Goal: Use online tool/utility: Utilize a website feature to perform a specific function

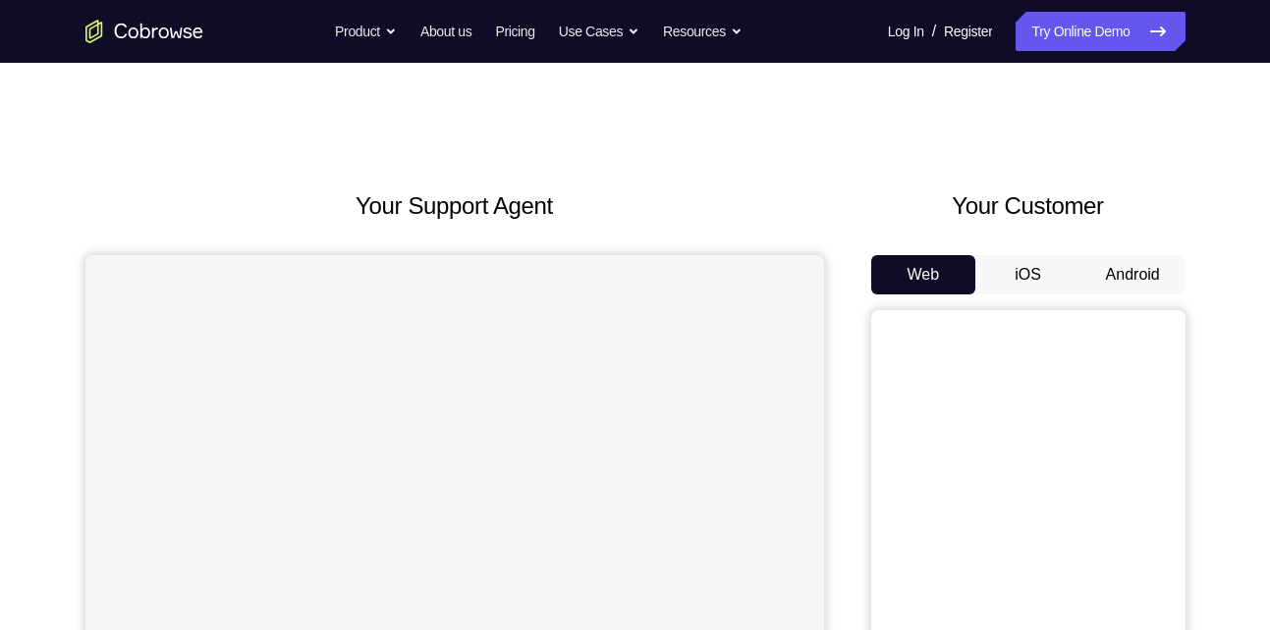
click at [1148, 278] on button "Android" at bounding box center [1132, 274] width 105 height 39
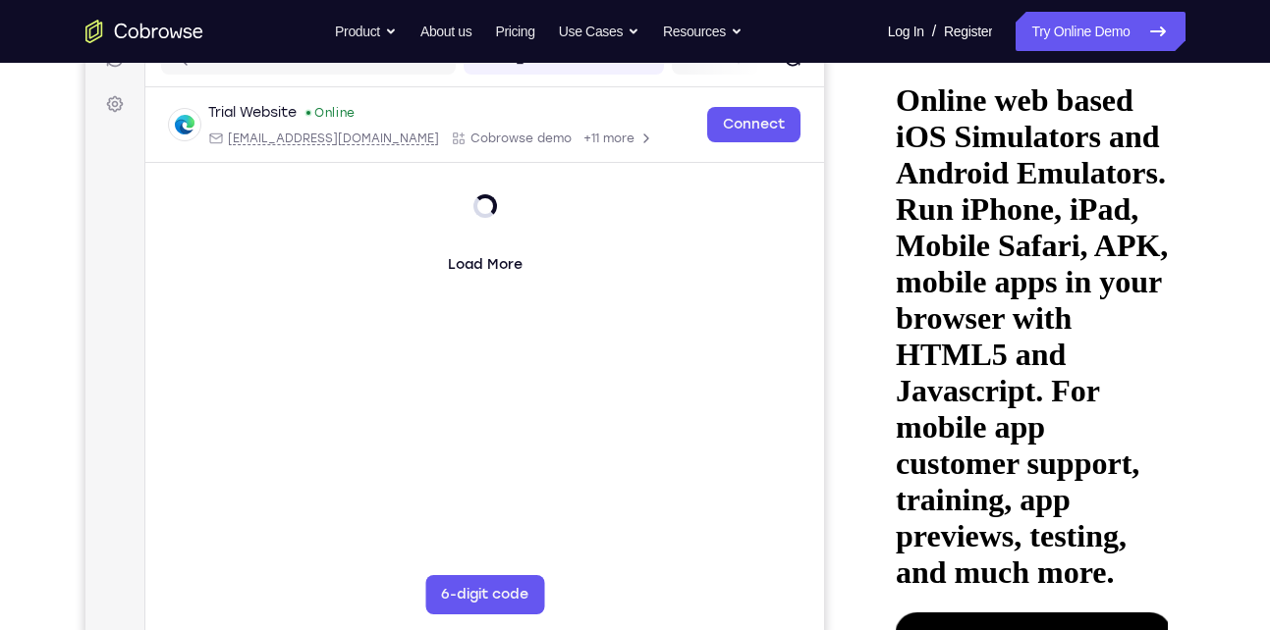
scroll to position [272, 0]
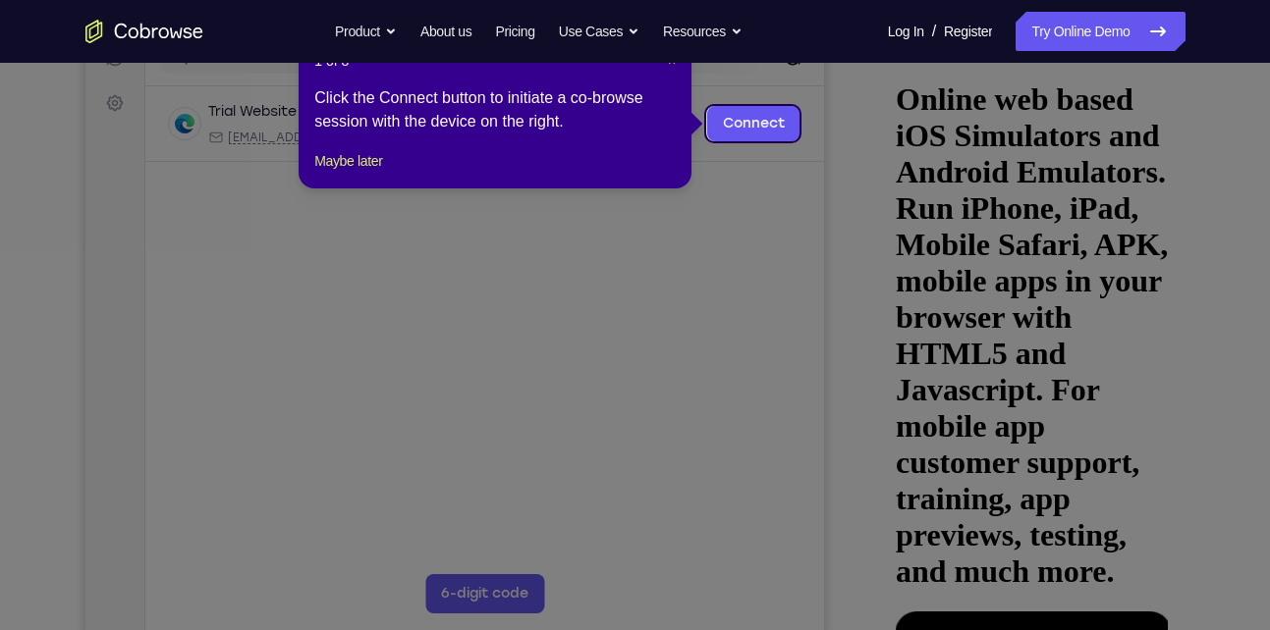
click at [669, 65] on span "×" at bounding box center [672, 61] width 8 height 16
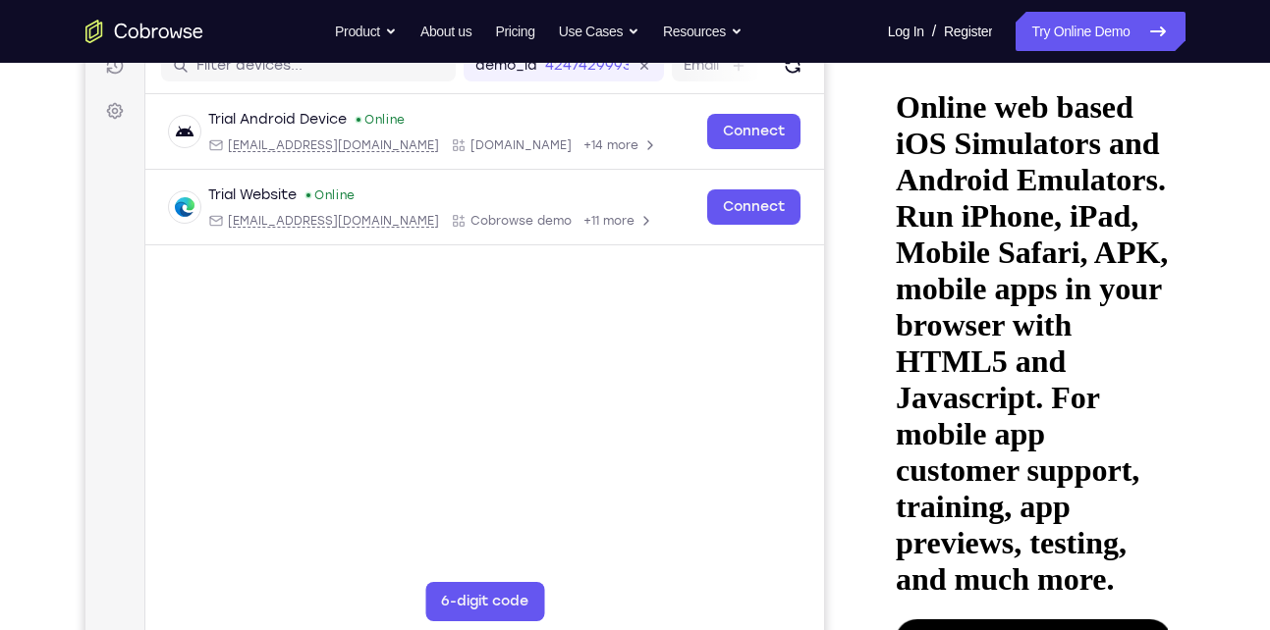
scroll to position [263, 0]
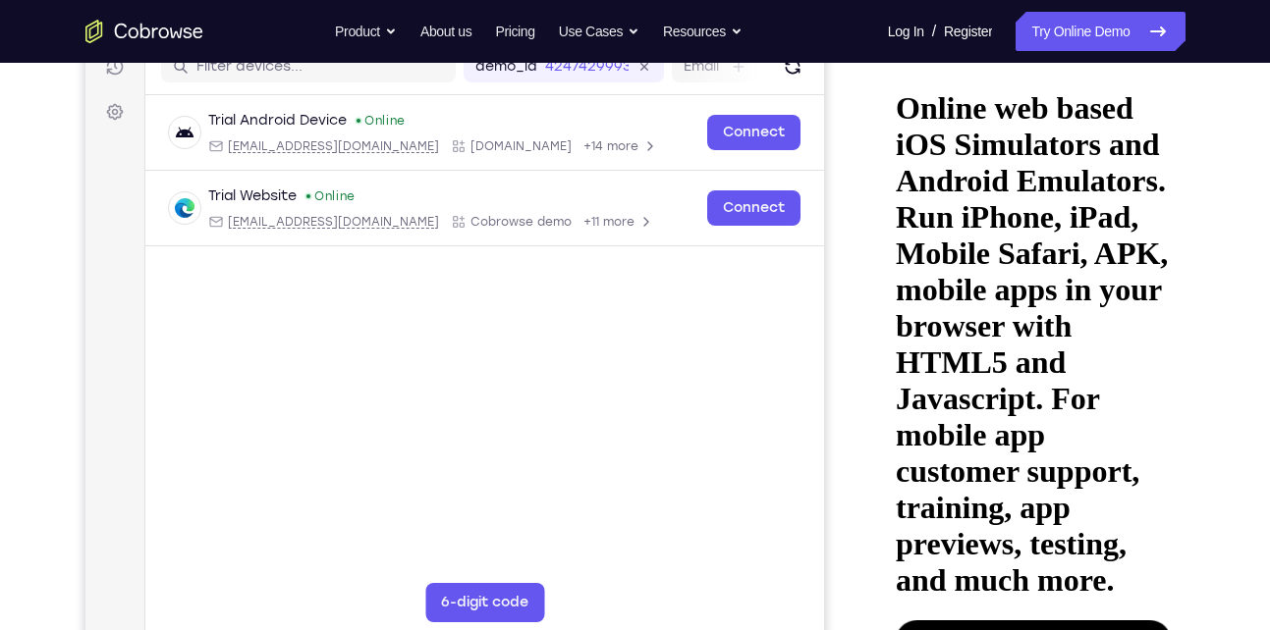
drag, startPoint x: 1021, startPoint y: 472, endPoint x: 1035, endPoint y: 345, distance: 128.4
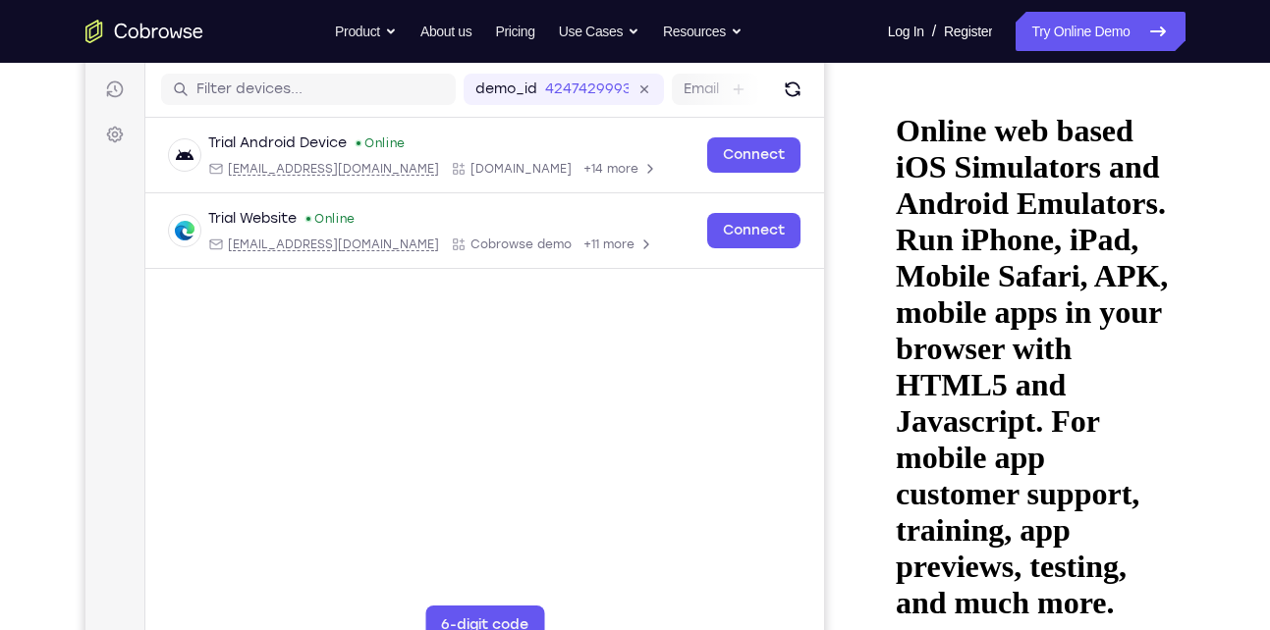
scroll to position [231, 0]
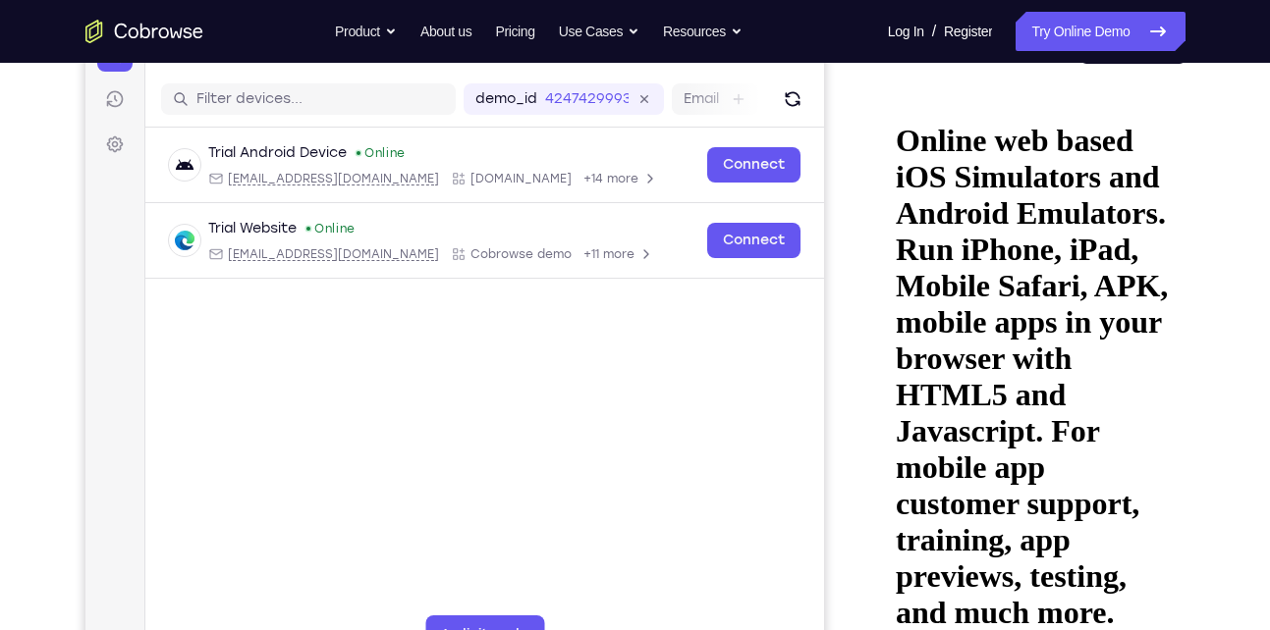
drag, startPoint x: 1051, startPoint y: 436, endPoint x: 1065, endPoint y: 208, distance: 228.3
drag, startPoint x: 1066, startPoint y: 354, endPoint x: 1066, endPoint y: 208, distance: 146.3
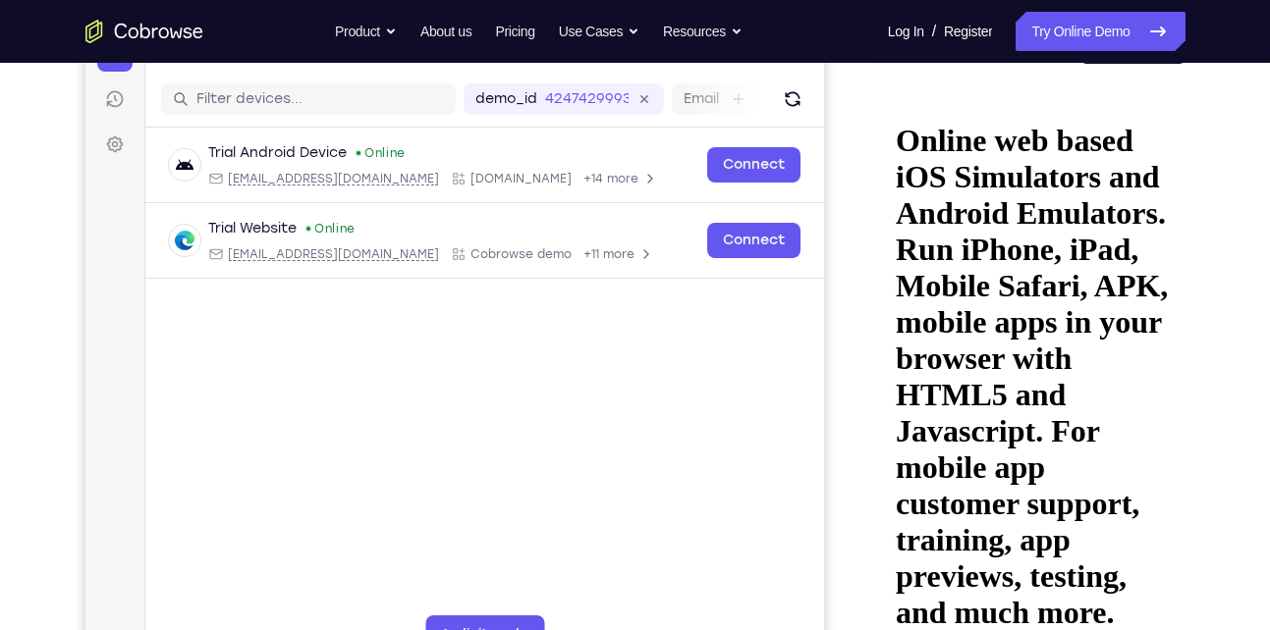
drag, startPoint x: 1041, startPoint y: 448, endPoint x: 1058, endPoint y: 245, distance: 203.0
drag, startPoint x: 1043, startPoint y: 454, endPoint x: 1071, endPoint y: 305, distance: 151.0
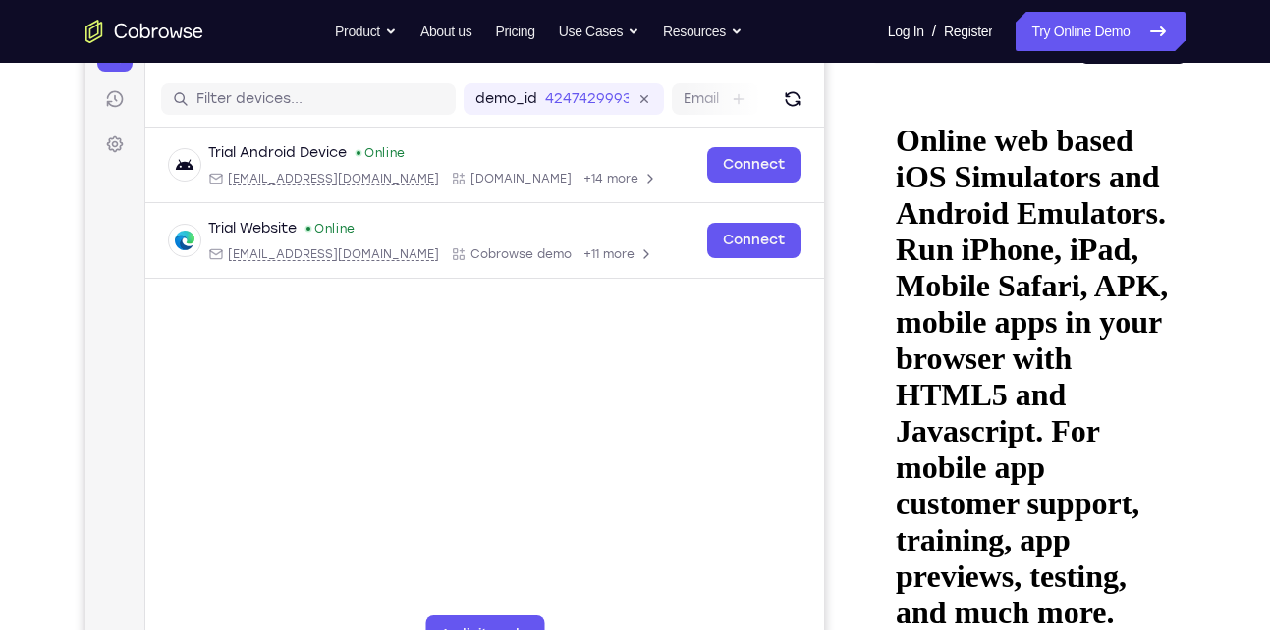
drag, startPoint x: 1024, startPoint y: 416, endPoint x: 1076, endPoint y: 304, distance: 123.4
drag, startPoint x: 1018, startPoint y: 473, endPoint x: 1070, endPoint y: 327, distance: 155.3
drag, startPoint x: 1070, startPoint y: 327, endPoint x: 1048, endPoint y: 550, distance: 224.0
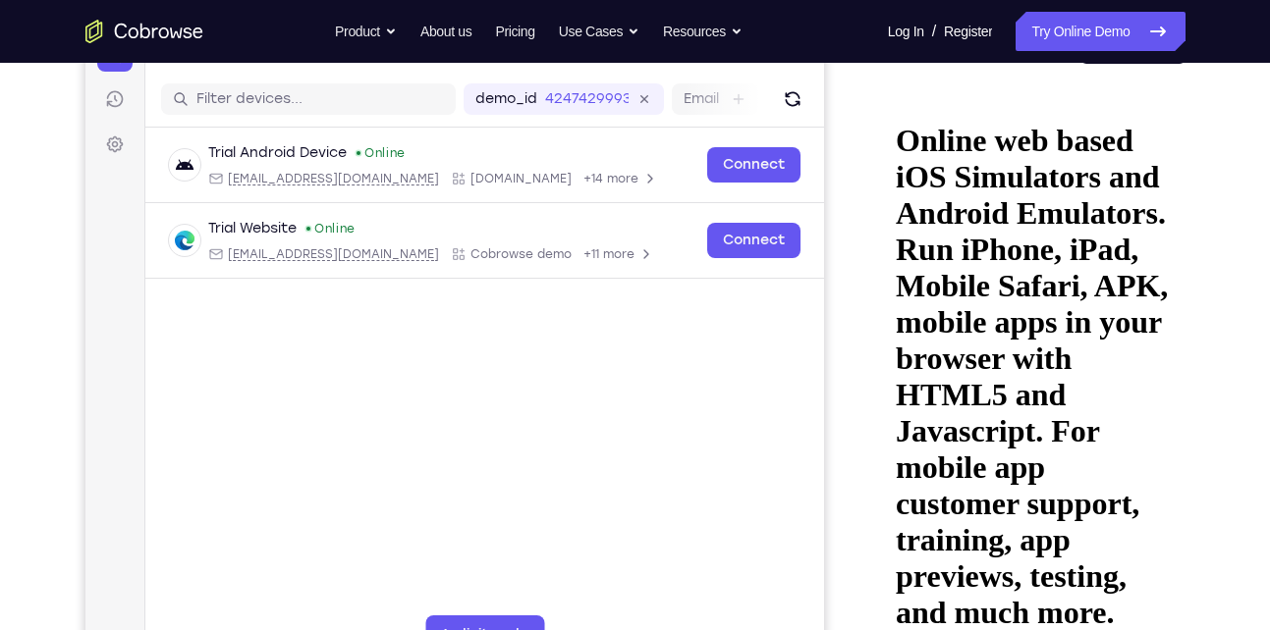
drag, startPoint x: 1070, startPoint y: 243, endPoint x: 1003, endPoint y: 591, distance: 355.1
drag, startPoint x: 1028, startPoint y: 244, endPoint x: 1008, endPoint y: 353, distance: 110.7
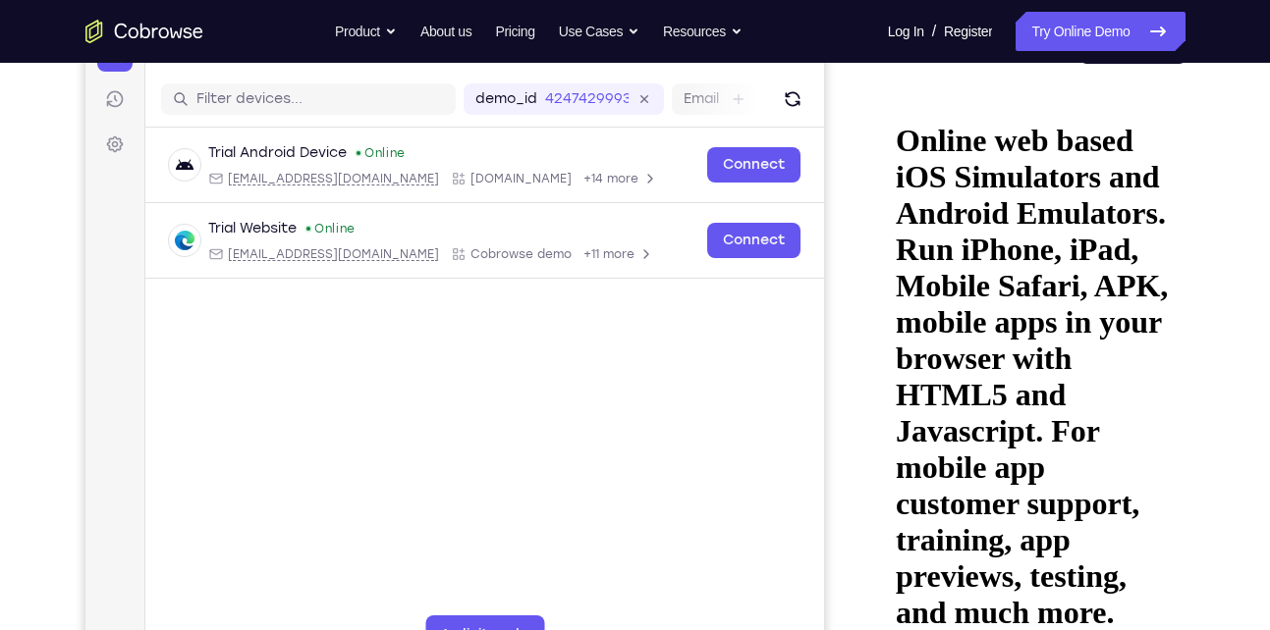
drag, startPoint x: 1030, startPoint y: 182, endPoint x: 1013, endPoint y: 352, distance: 170.7
drag, startPoint x: 1053, startPoint y: 220, endPoint x: 1022, endPoint y: 413, distance: 195.8
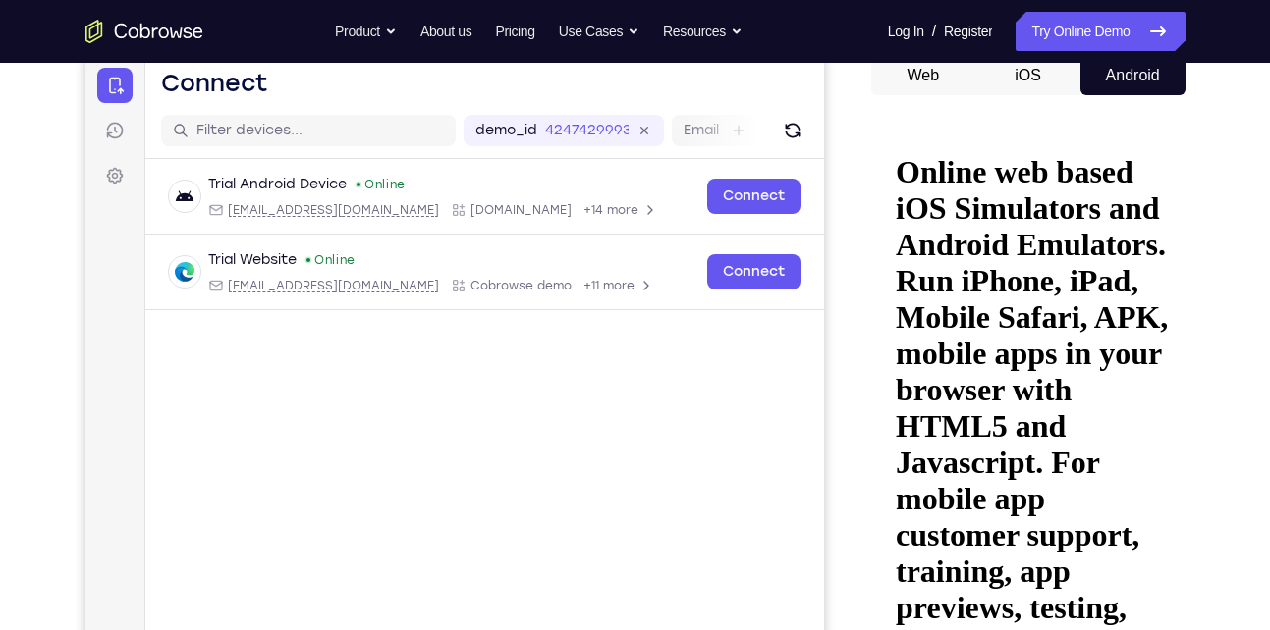
scroll to position [197, 0]
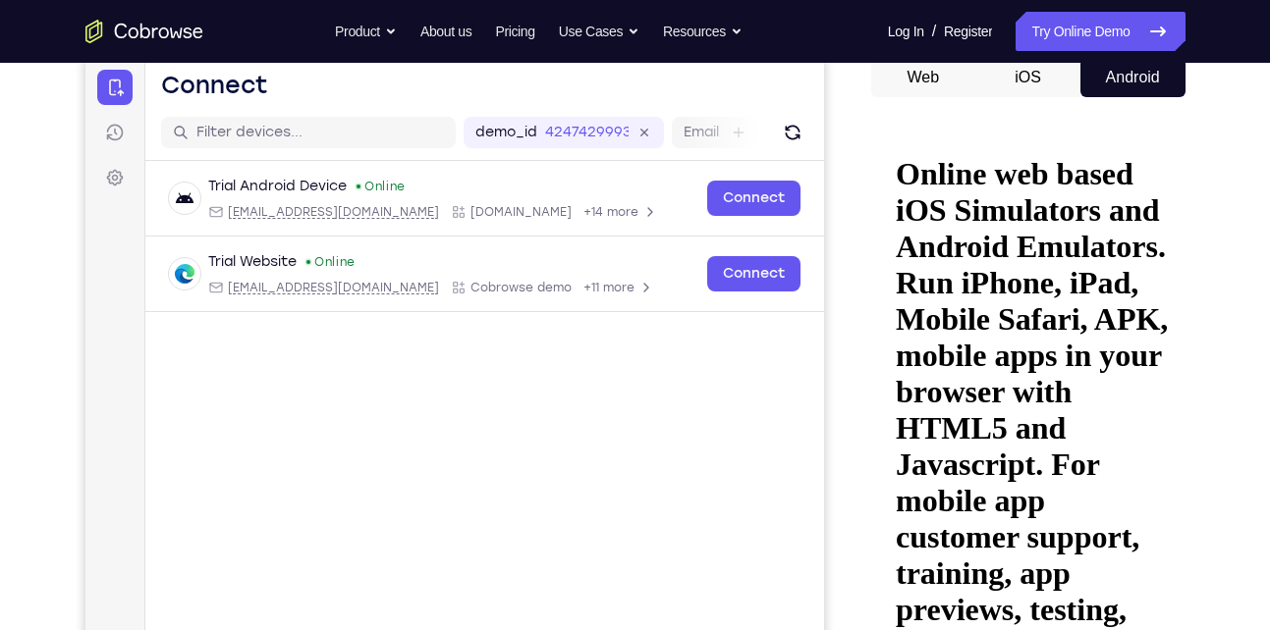
drag, startPoint x: 983, startPoint y: 463, endPoint x: 1018, endPoint y: 336, distance: 132.5
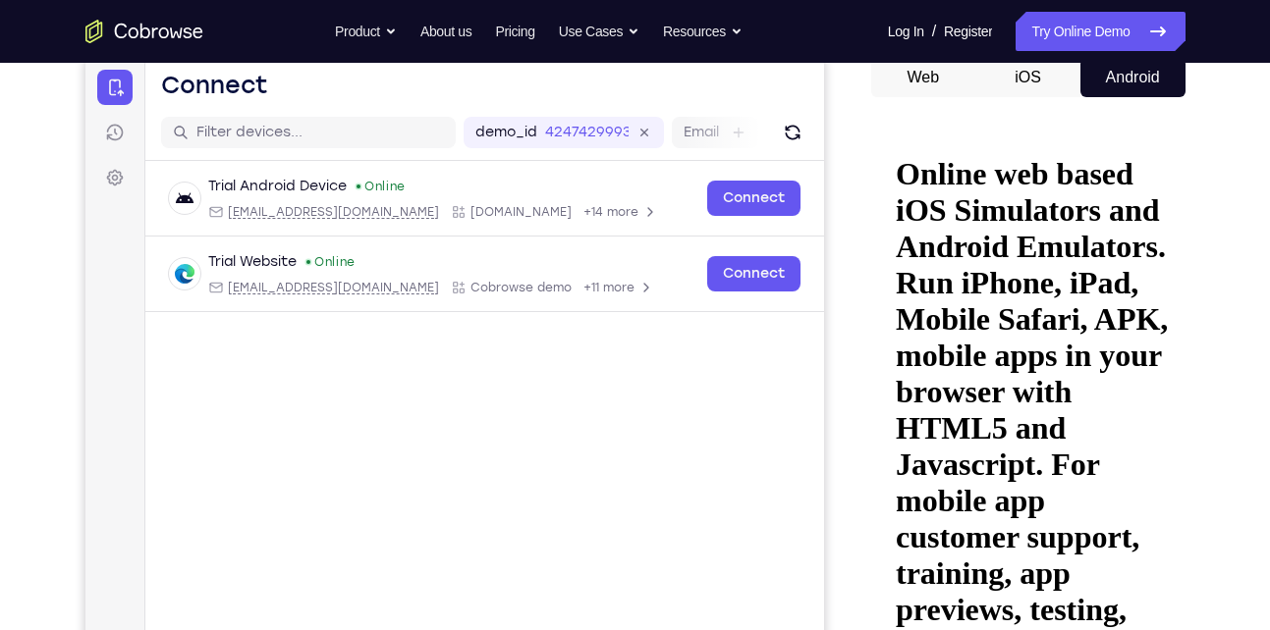
drag, startPoint x: 991, startPoint y: 524, endPoint x: 1038, endPoint y: 360, distance: 170.6
drag, startPoint x: 978, startPoint y: 467, endPoint x: 1052, endPoint y: 263, distance: 217.1
drag, startPoint x: 993, startPoint y: 522, endPoint x: 1068, endPoint y: 308, distance: 227.0
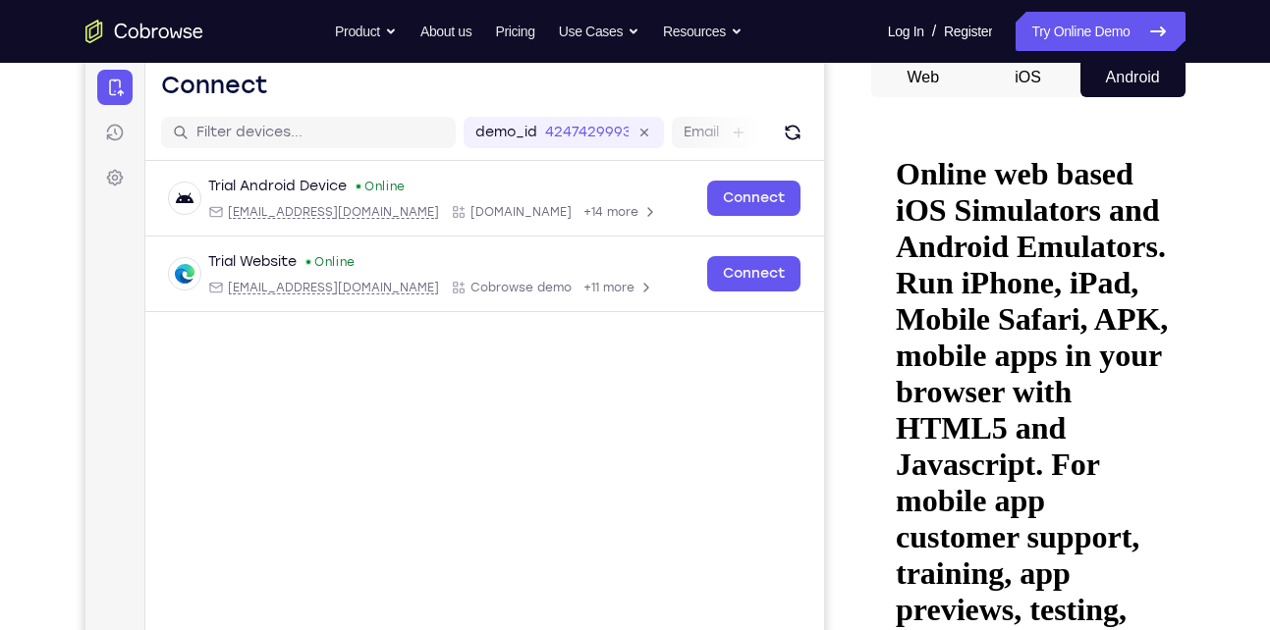
drag, startPoint x: 1008, startPoint y: 438, endPoint x: 1076, endPoint y: 299, distance: 154.1
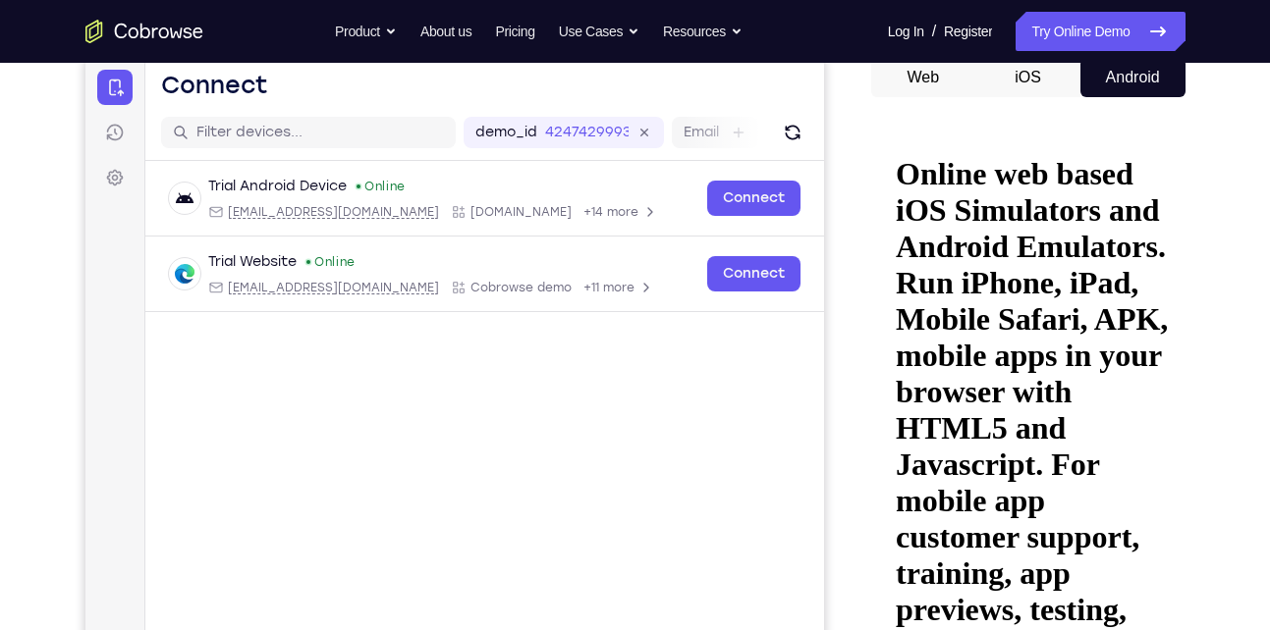
drag, startPoint x: 961, startPoint y: 366, endPoint x: 1151, endPoint y: 354, distance: 189.9
drag, startPoint x: 983, startPoint y: 377, endPoint x: 1128, endPoint y: 363, distance: 146.0
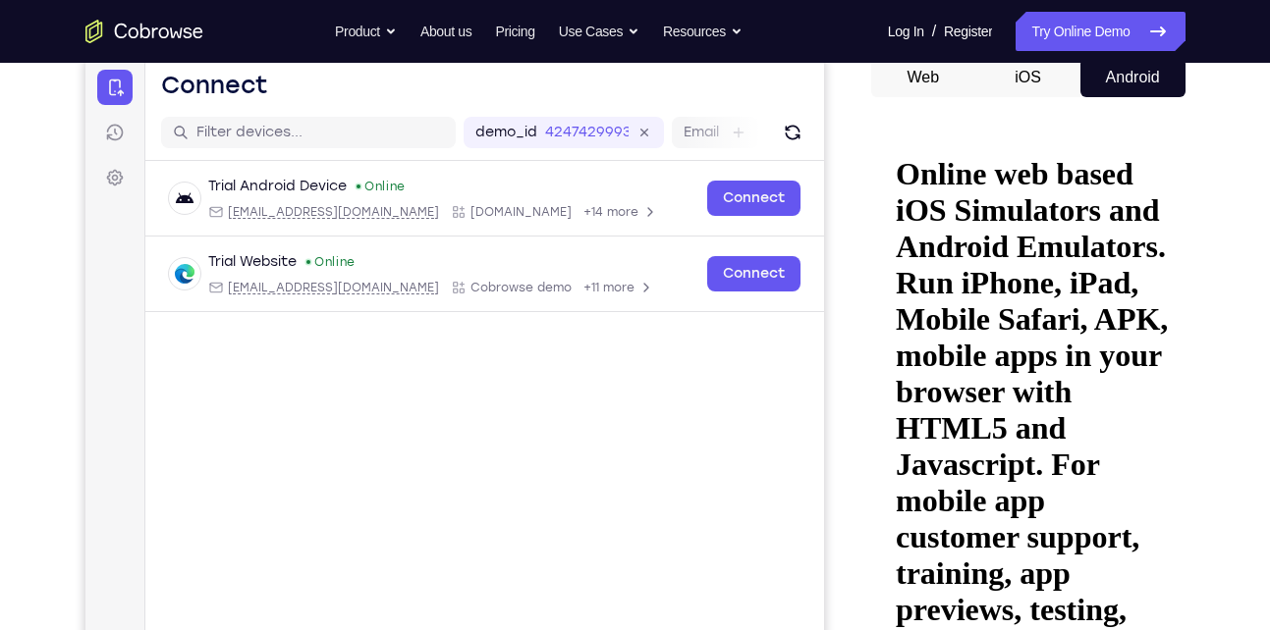
drag, startPoint x: 966, startPoint y: 374, endPoint x: 1072, endPoint y: 367, distance: 106.3
drag, startPoint x: 971, startPoint y: 378, endPoint x: 1112, endPoint y: 375, distance: 140.4
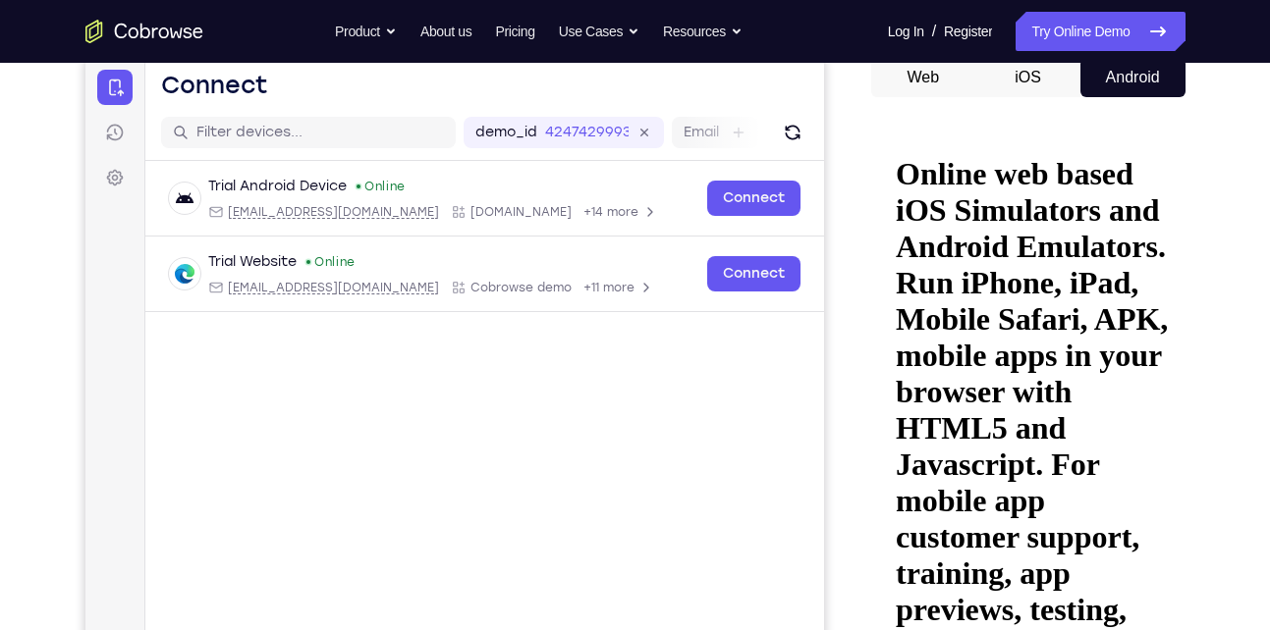
drag, startPoint x: 1028, startPoint y: 483, endPoint x: 1080, endPoint y: 307, distance: 183.3
drag, startPoint x: 1002, startPoint y: 476, endPoint x: 1035, endPoint y: 352, distance: 129.1
drag, startPoint x: 1008, startPoint y: 456, endPoint x: 1063, endPoint y: 299, distance: 165.5
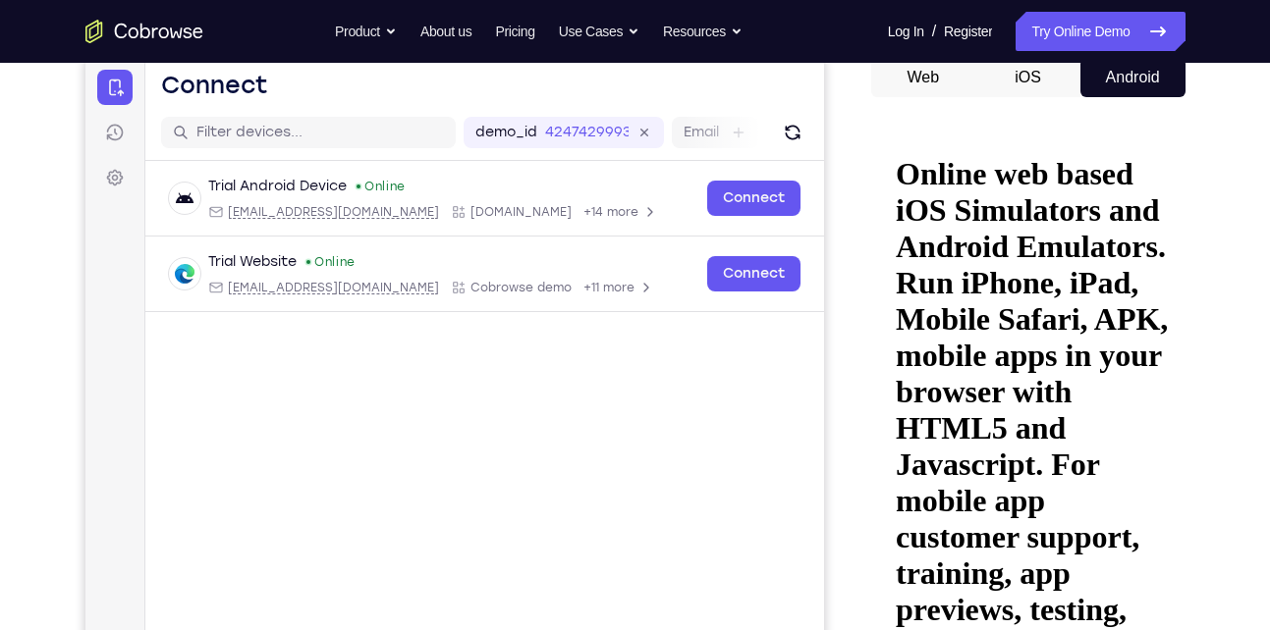
drag, startPoint x: 1001, startPoint y: 494, endPoint x: 1037, endPoint y: 313, distance: 184.3
drag, startPoint x: 1018, startPoint y: 463, endPoint x: 1065, endPoint y: 309, distance: 161.2
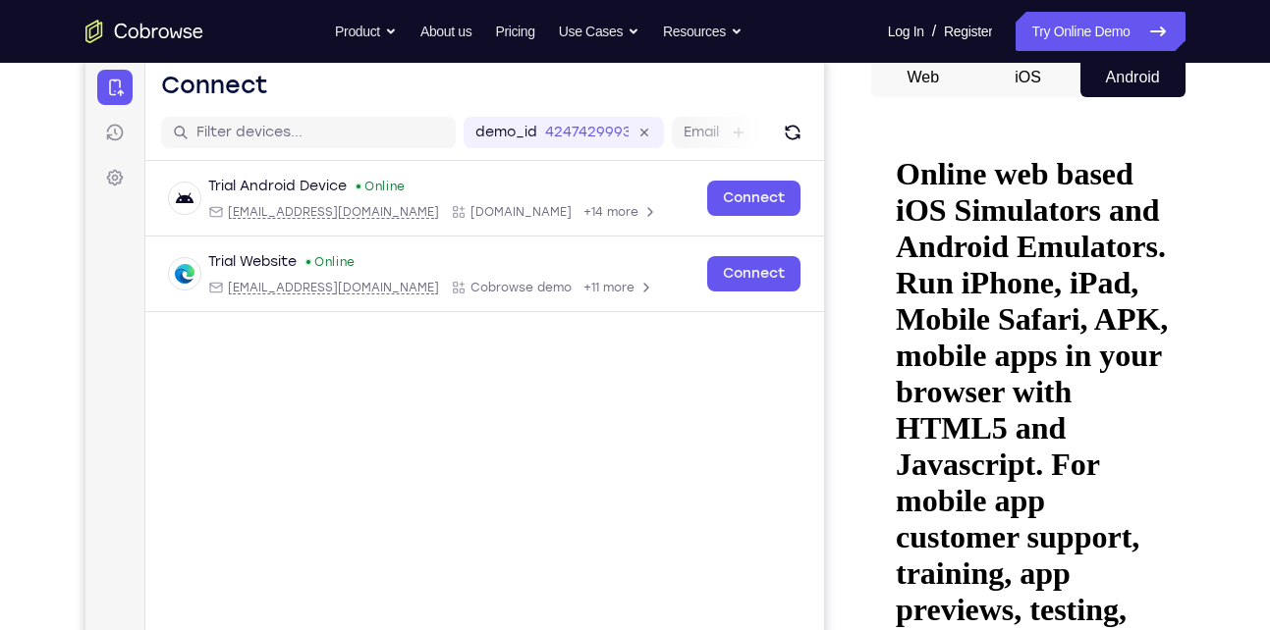
drag, startPoint x: 1032, startPoint y: 462, endPoint x: 1064, endPoint y: 326, distance: 139.3
drag, startPoint x: 1024, startPoint y: 495, endPoint x: 1055, endPoint y: 338, distance: 160.0
drag, startPoint x: 1000, startPoint y: 501, endPoint x: 1036, endPoint y: 299, distance: 205.5
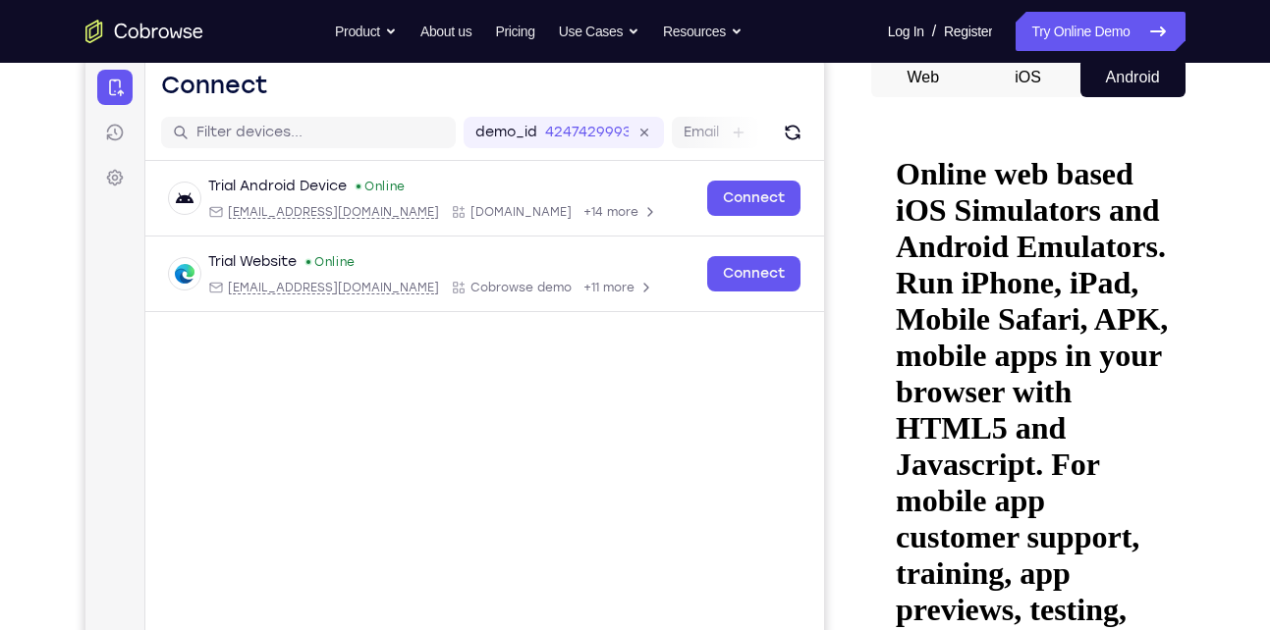
drag, startPoint x: 1024, startPoint y: 459, endPoint x: 1053, endPoint y: 336, distance: 126.0
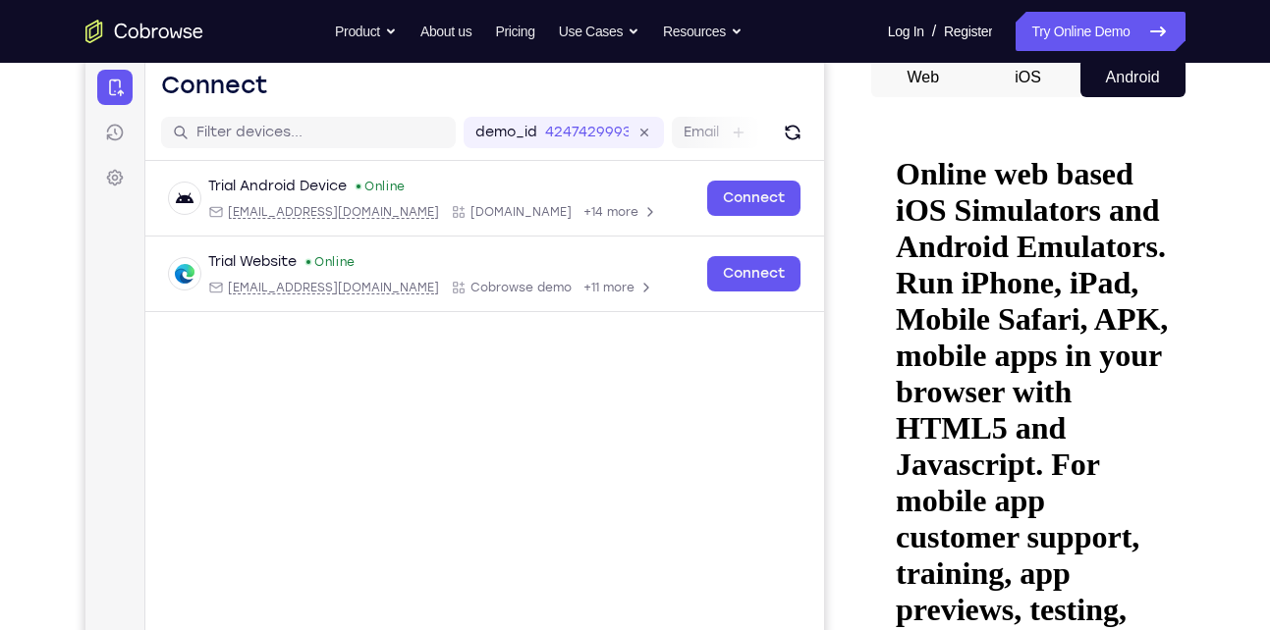
drag, startPoint x: 1030, startPoint y: 503, endPoint x: 1050, endPoint y: 311, distance: 192.5
drag, startPoint x: 1025, startPoint y: 474, endPoint x: 1053, endPoint y: 355, distance: 122.0
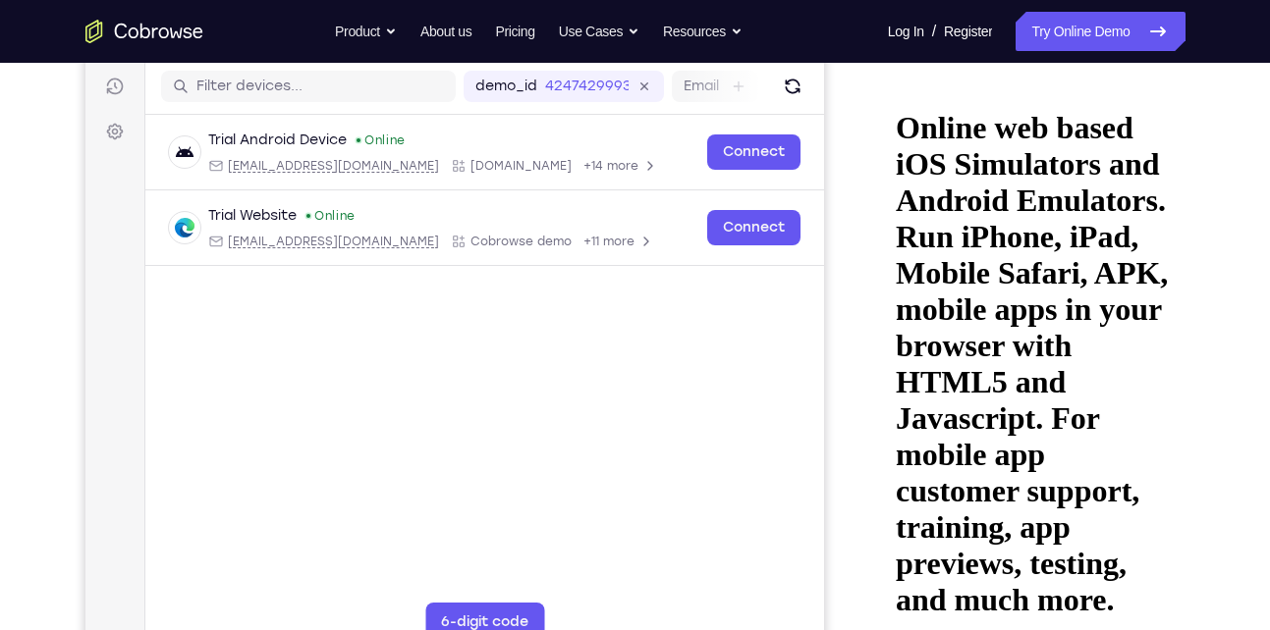
scroll to position [244, 0]
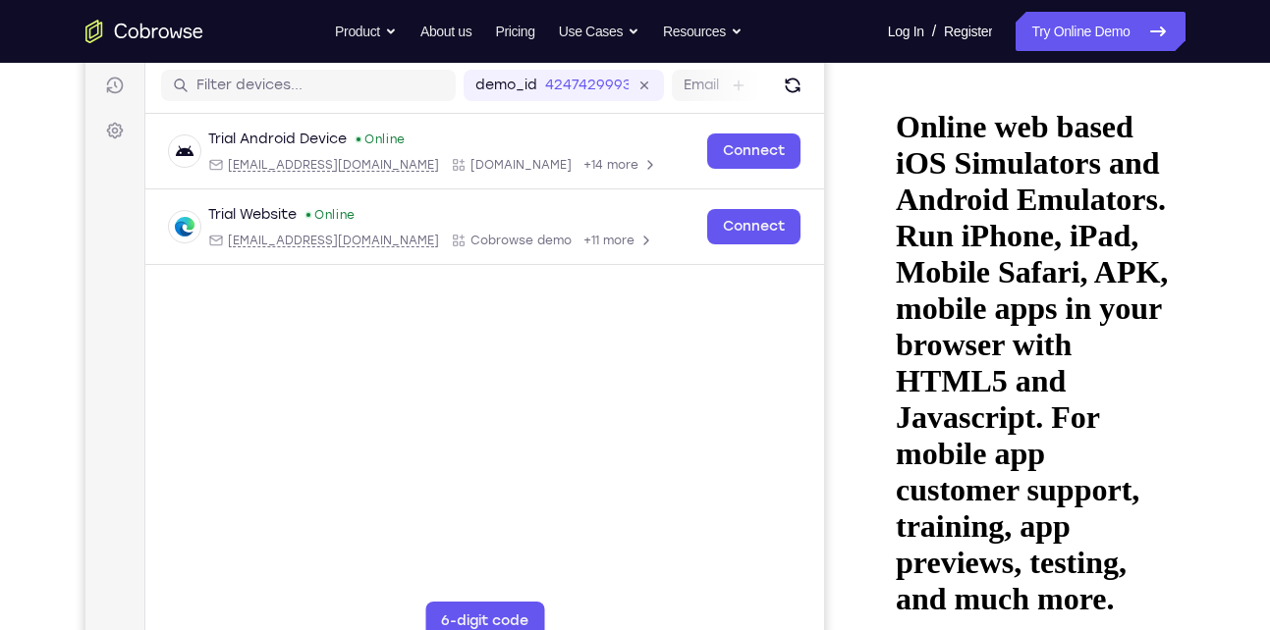
drag, startPoint x: 997, startPoint y: 464, endPoint x: 1041, endPoint y: 259, distance: 209.9
drag, startPoint x: 1018, startPoint y: 426, endPoint x: 1015, endPoint y: 472, distance: 46.2
drag, startPoint x: 1005, startPoint y: 481, endPoint x: 1025, endPoint y: 436, distance: 49.7
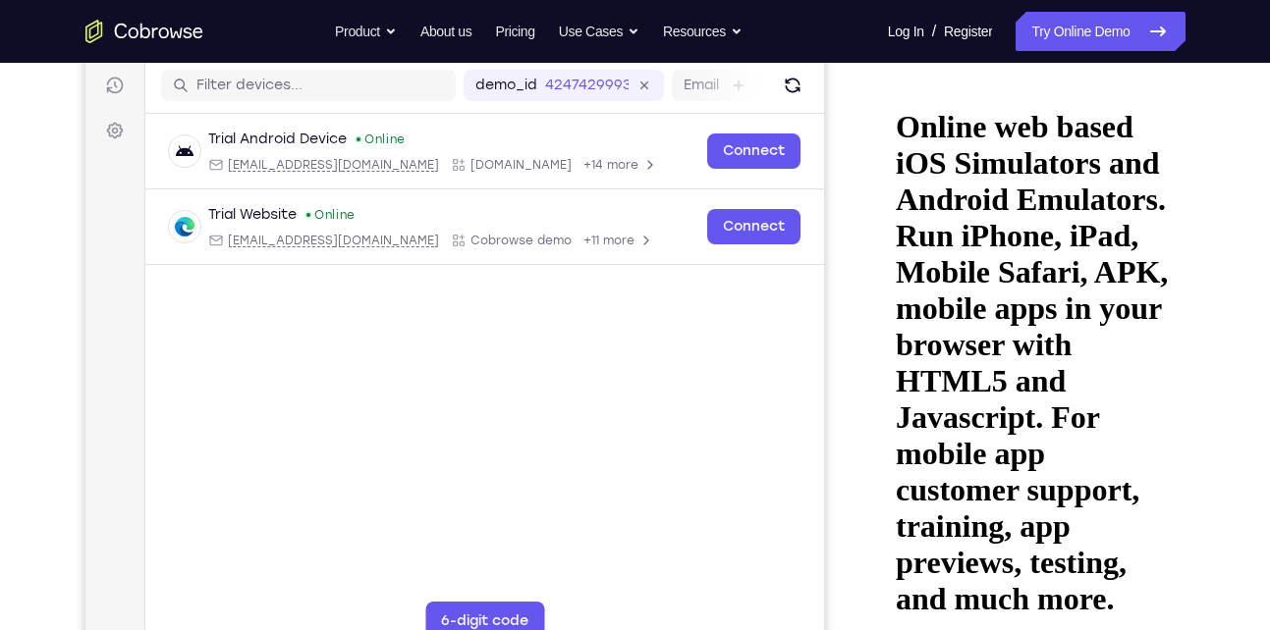
drag, startPoint x: 1025, startPoint y: 436, endPoint x: 1066, endPoint y: 238, distance: 202.6
drag, startPoint x: 1029, startPoint y: 488, endPoint x: 1057, endPoint y: 225, distance: 264.6
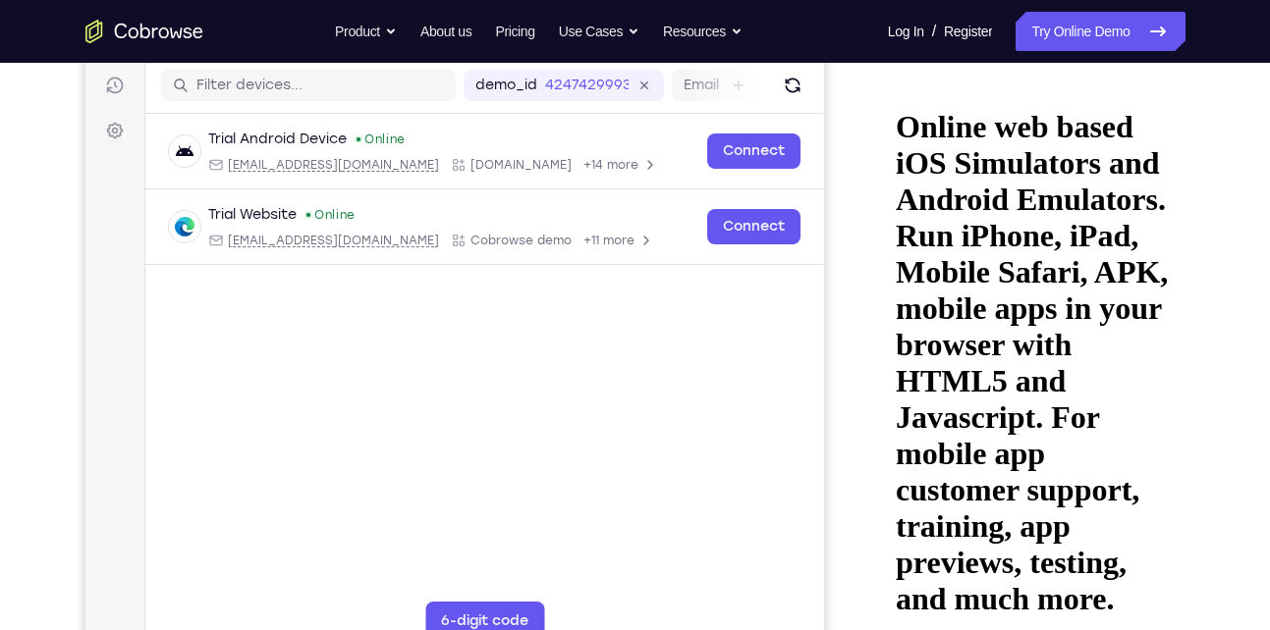
drag, startPoint x: 1027, startPoint y: 440, endPoint x: 1071, endPoint y: 194, distance: 249.4
drag, startPoint x: 1037, startPoint y: 382, endPoint x: 1005, endPoint y: 407, distance: 39.9
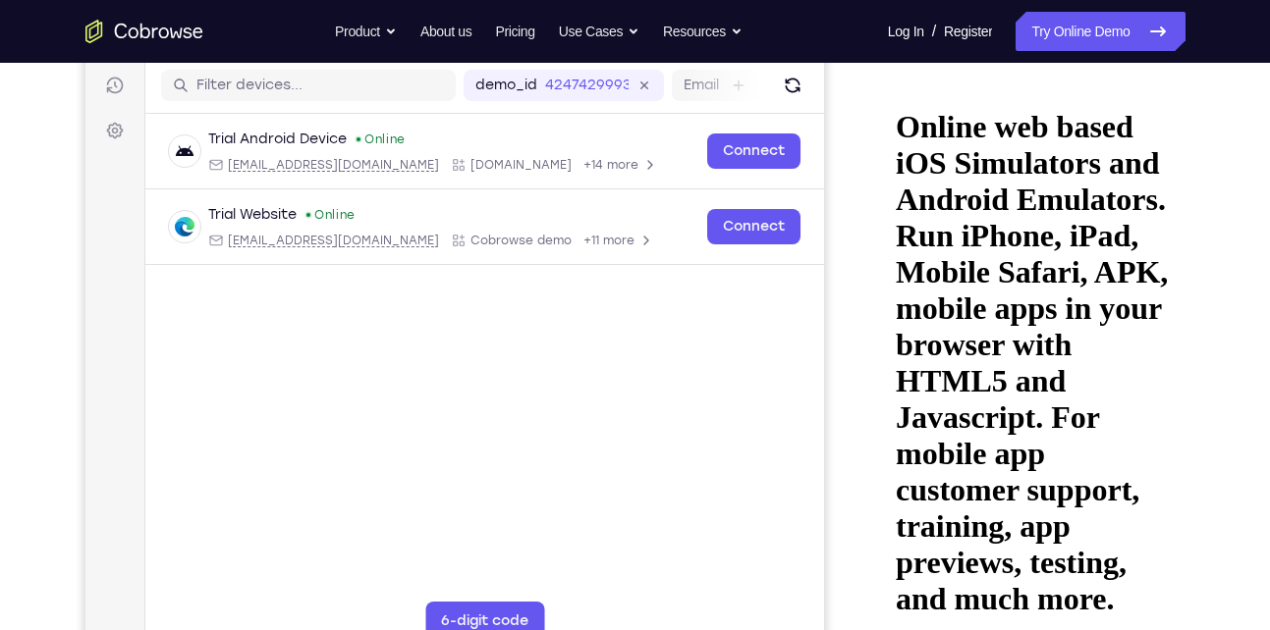
drag, startPoint x: 968, startPoint y: 490, endPoint x: 1044, endPoint y: 295, distance: 209.5
drag, startPoint x: 1004, startPoint y: 518, endPoint x: 1019, endPoint y: 478, distance: 43.2
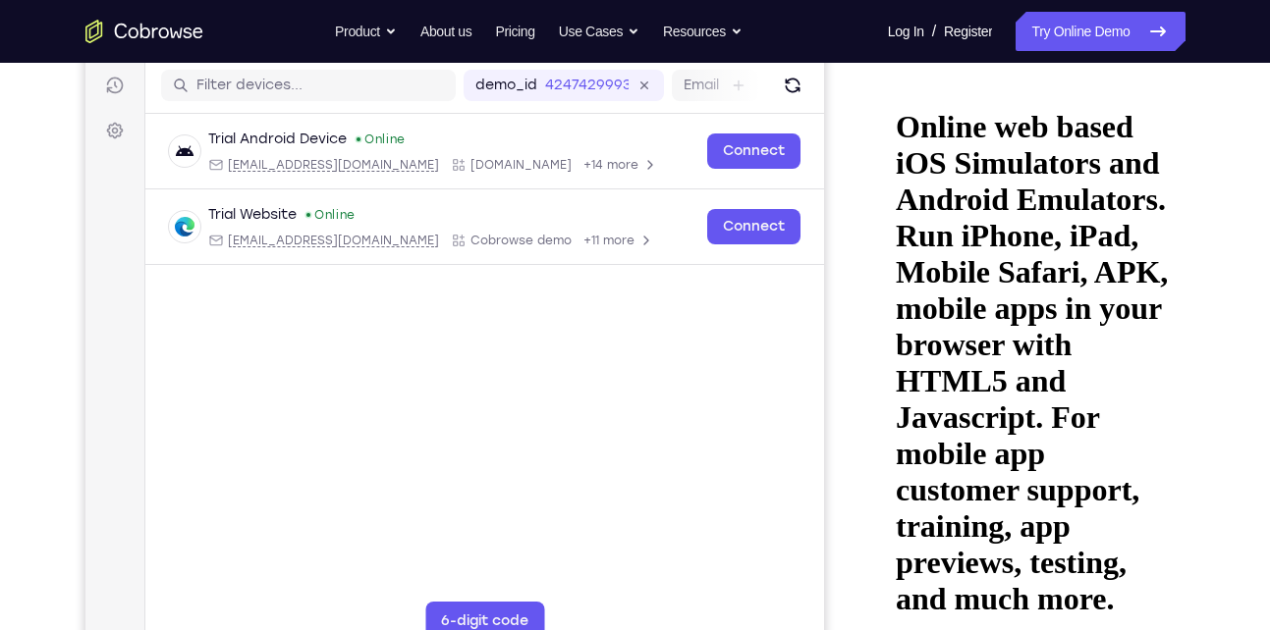
drag, startPoint x: 1031, startPoint y: 464, endPoint x: 1091, endPoint y: 237, distance: 235.5
drag, startPoint x: 1055, startPoint y: 461, endPoint x: 1087, endPoint y: 287, distance: 176.8
drag, startPoint x: 1054, startPoint y: 352, endPoint x: 1042, endPoint y: 299, distance: 53.4
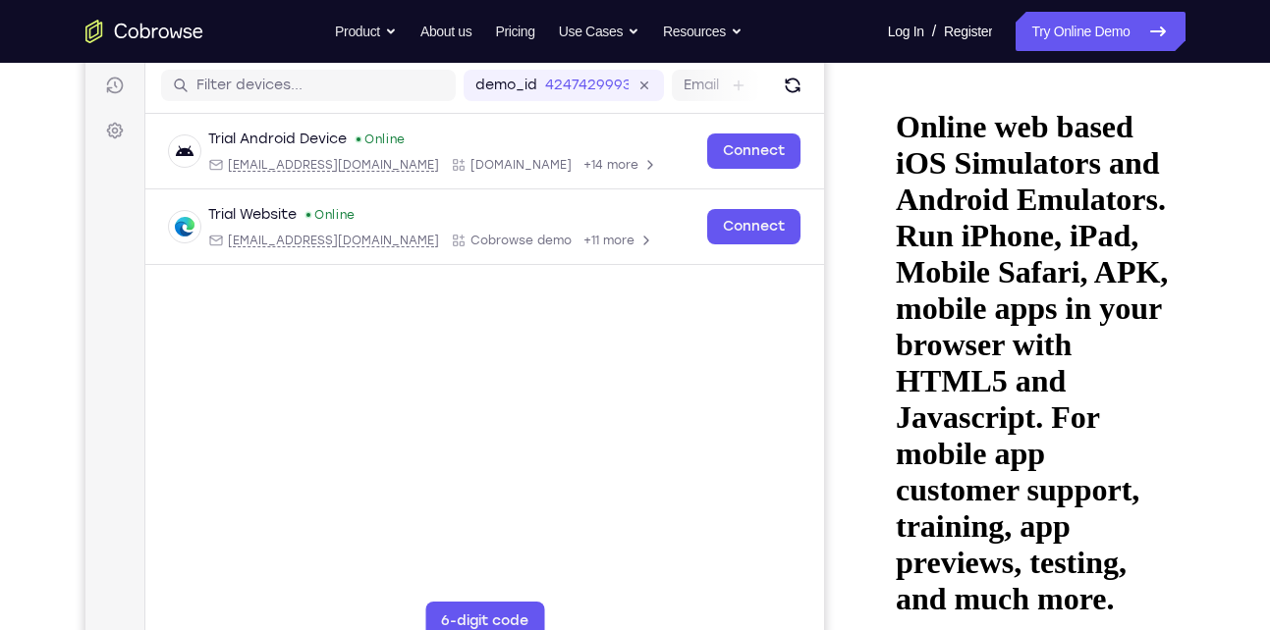
drag, startPoint x: 1041, startPoint y: 484, endPoint x: 1076, endPoint y: 290, distance: 197.6
